Goal: Task Accomplishment & Management: Use online tool/utility

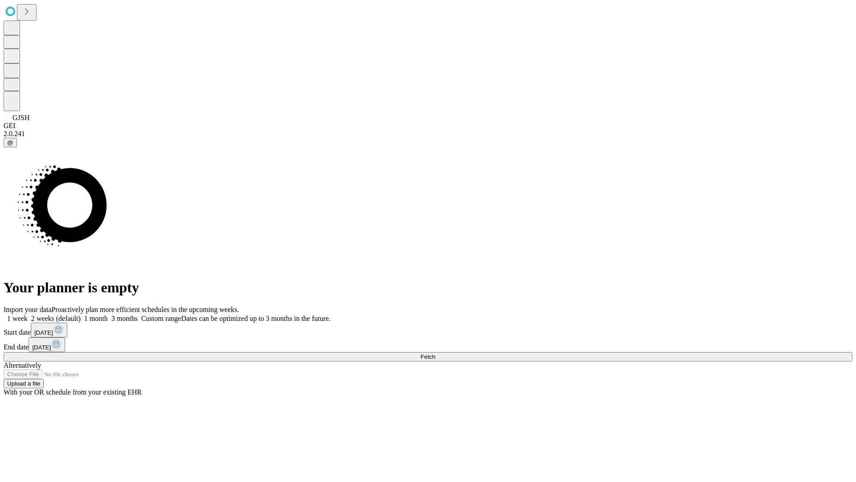
click at [435, 353] on span "Fetch" at bounding box center [427, 356] width 15 height 7
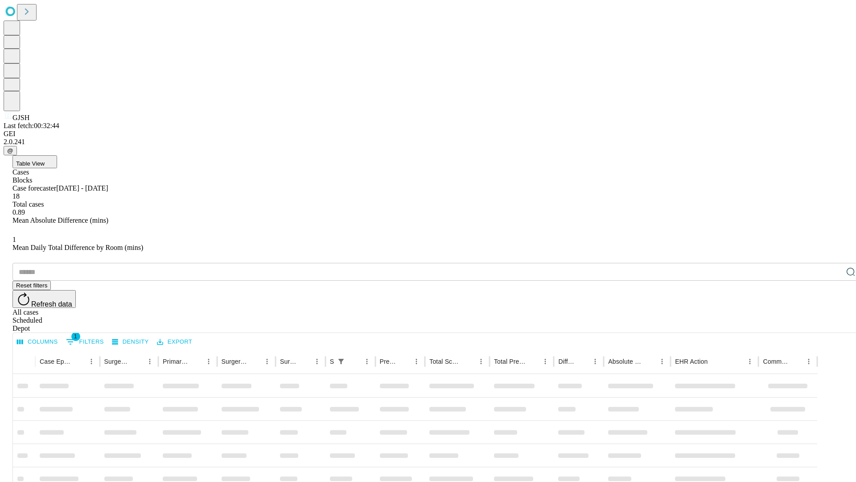
click at [833, 324] on div "Depot" at bounding box center [436, 328] width 849 height 8
